Goal: Task Accomplishment & Management: Use online tool/utility

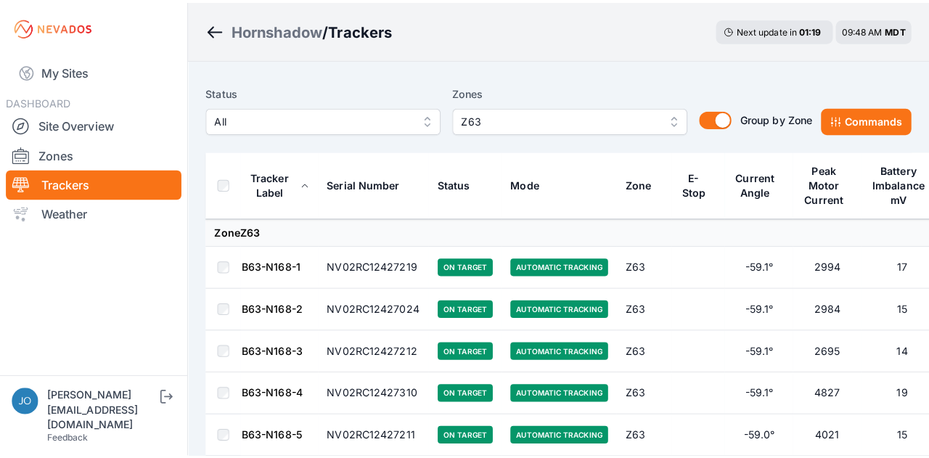
scroll to position [2460, 0]
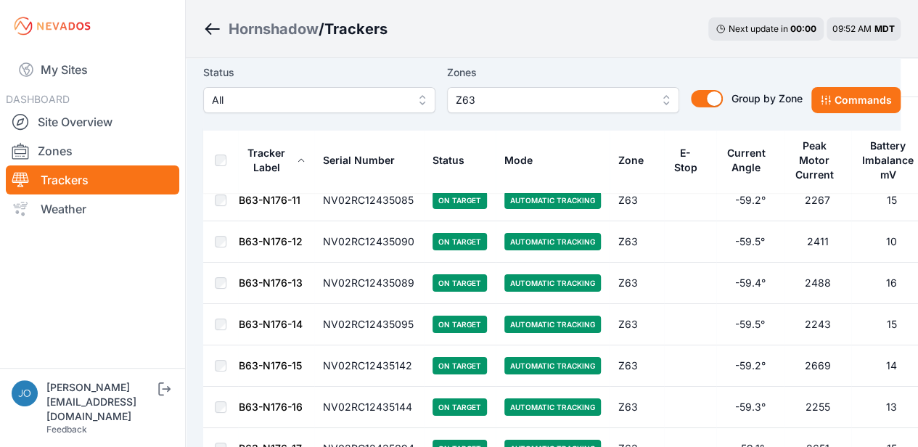
click at [480, 99] on span "Z63" at bounding box center [553, 99] width 194 height 17
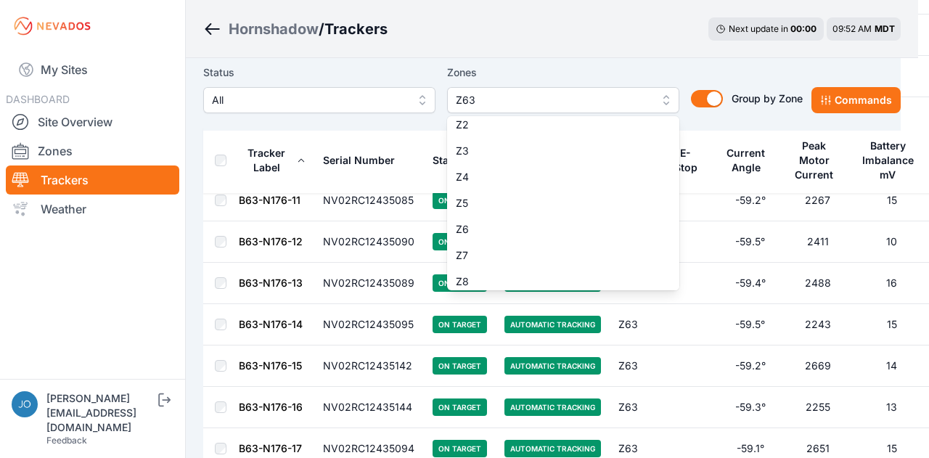
scroll to position [0, 0]
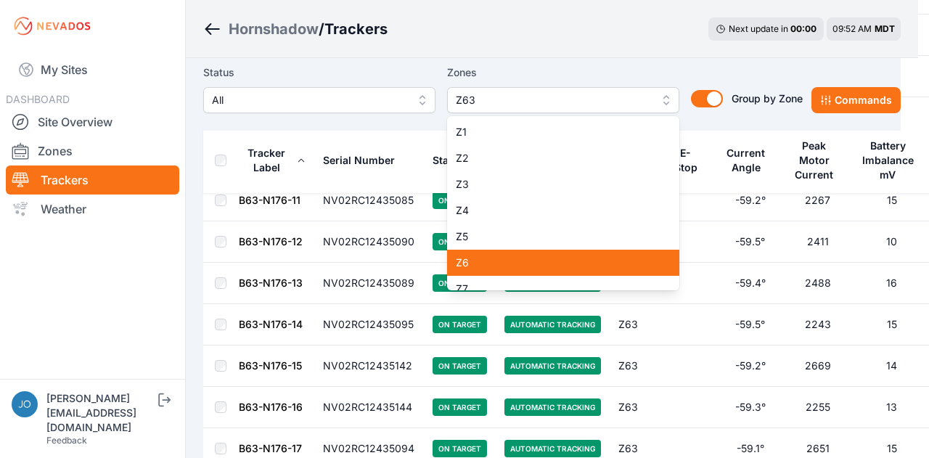
click at [502, 261] on span "Z6" at bounding box center [554, 262] width 197 height 15
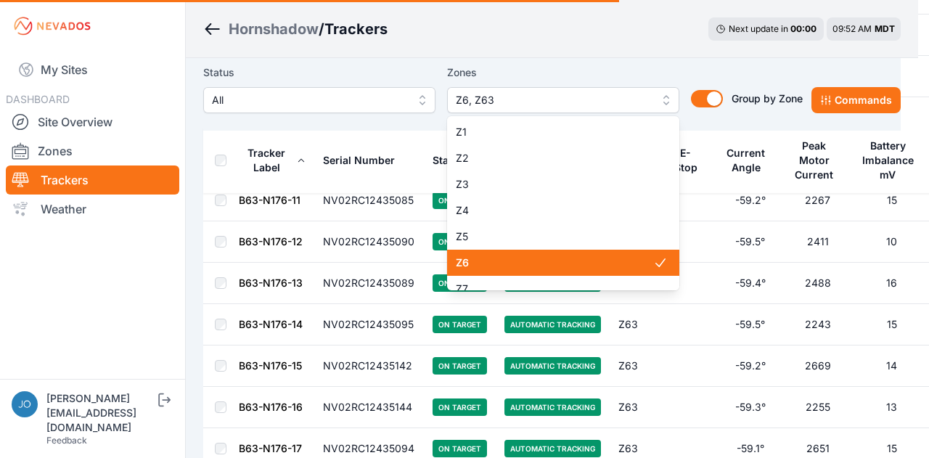
click at [508, 92] on div "Zones Z6, Z63 Z1 Z2 Z3 Z4 Z5 Z6 Z7 Z8 Z9 Z10 Z11 Z12 Z13 Z14 Z15 Z16 Z17 Z18 Z1…" at bounding box center [563, 88] width 232 height 49
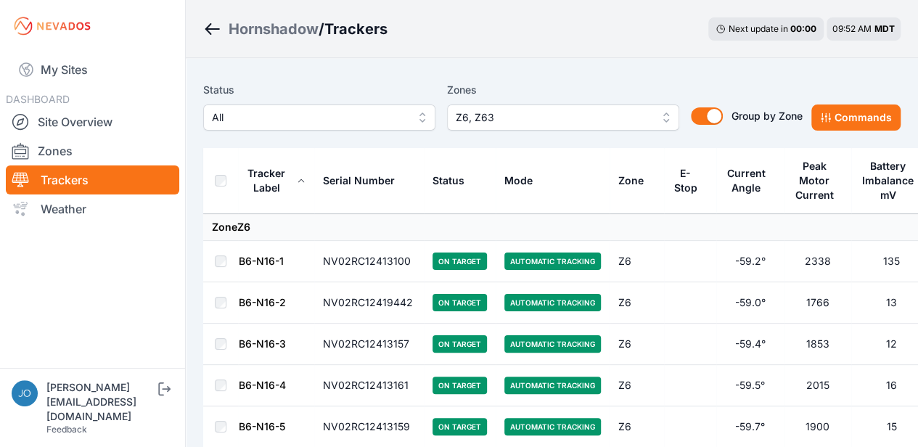
click at [665, 120] on button "Z6, Z63" at bounding box center [563, 117] width 232 height 26
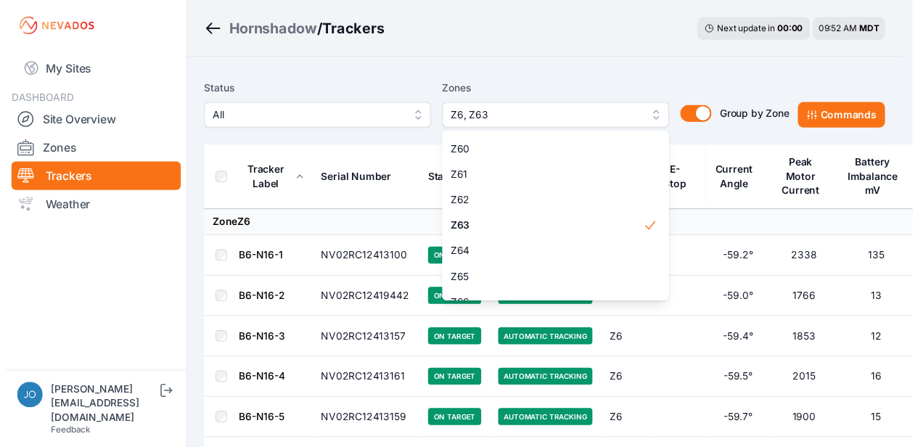
scroll to position [1534, 0]
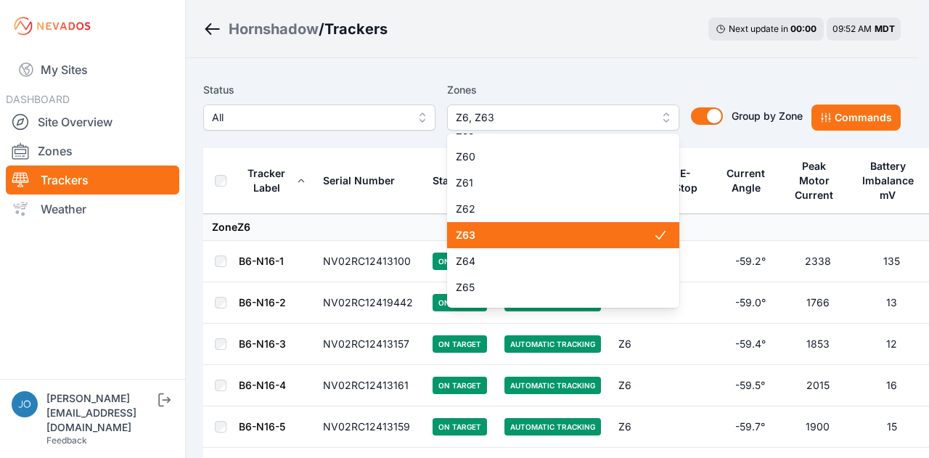
click at [556, 236] on span "Z63" at bounding box center [554, 235] width 197 height 15
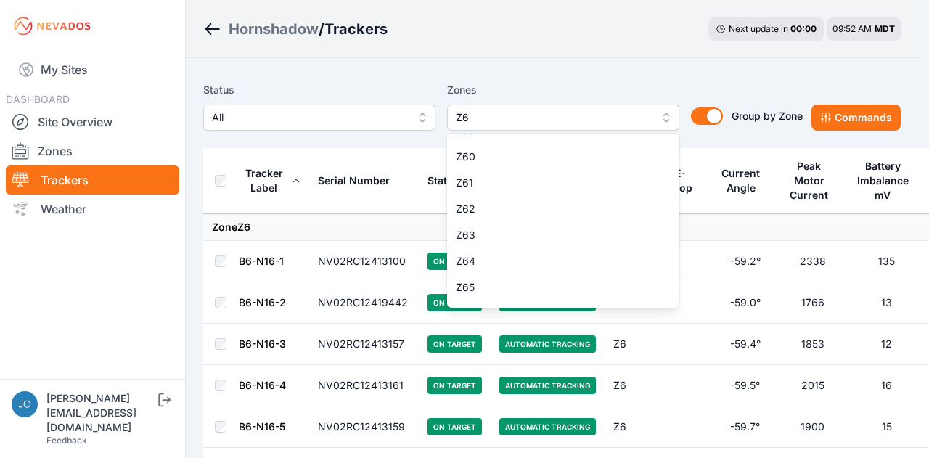
click at [324, 139] on div "Status All Zones Z6 Z1 Z2 Z3 Z4 Z5 Z6 Z7 Z8 Z9 Z10 Z11 Z12 Z13 Z14 Z15 Z16 Z17 …" at bounding box center [551, 111] width 697 height 73
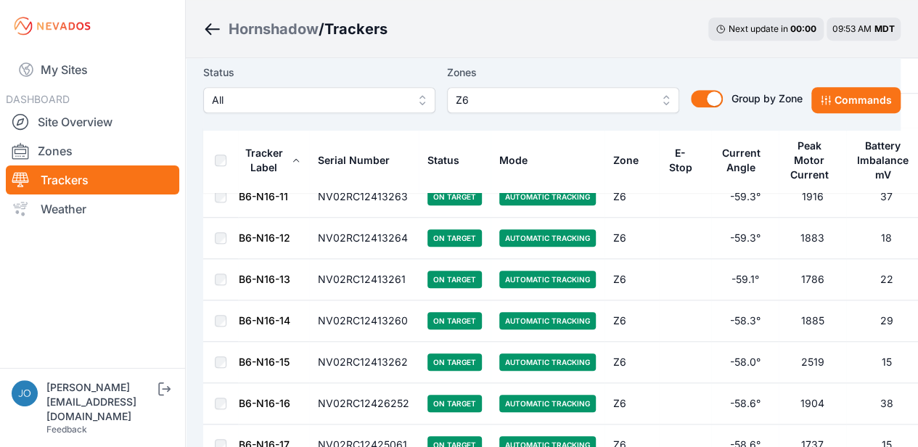
scroll to position [477, 0]
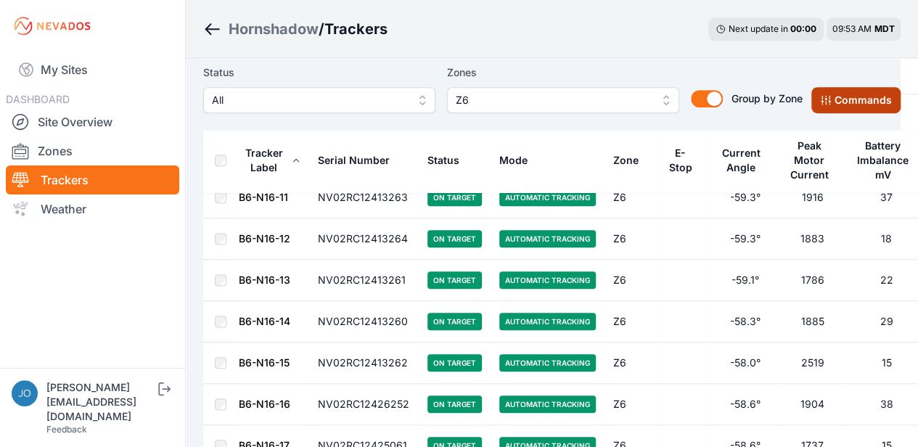
click at [861, 102] on button "Commands" at bounding box center [855, 100] width 89 height 26
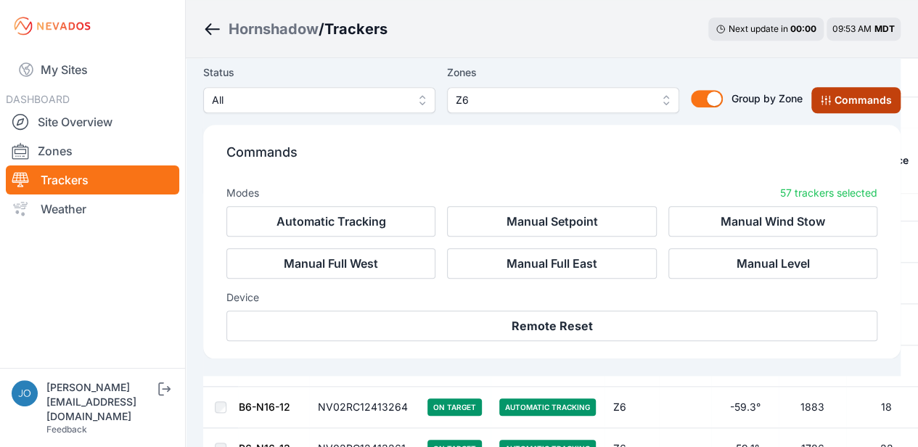
scroll to position [721, 0]
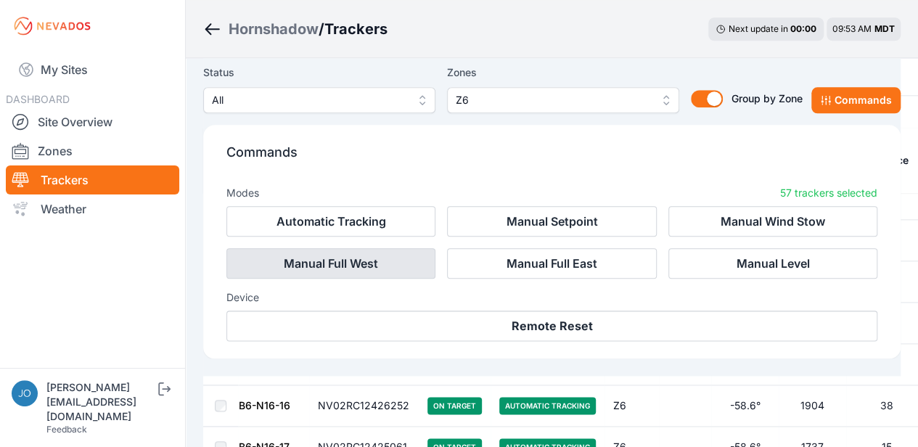
click at [358, 260] on button "Manual Full West" at bounding box center [330, 263] width 209 height 30
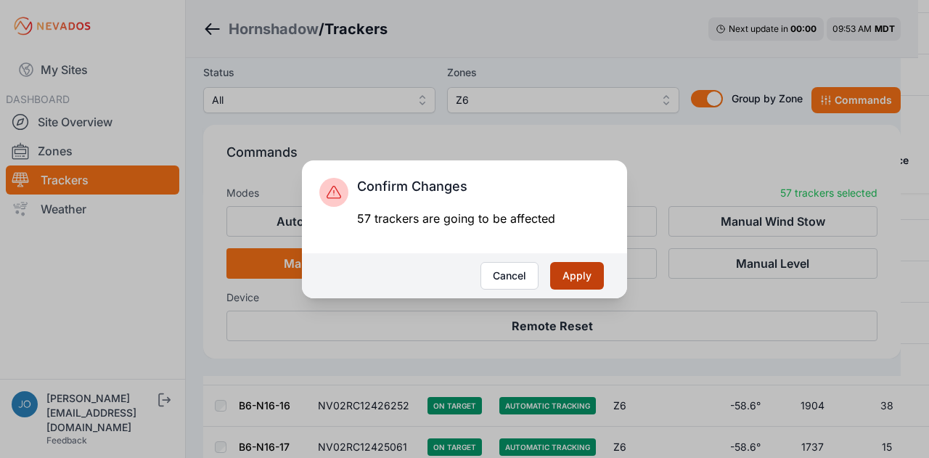
click at [579, 275] on button "Apply" at bounding box center [577, 276] width 54 height 28
